Goal: Task Accomplishment & Management: Manage account settings

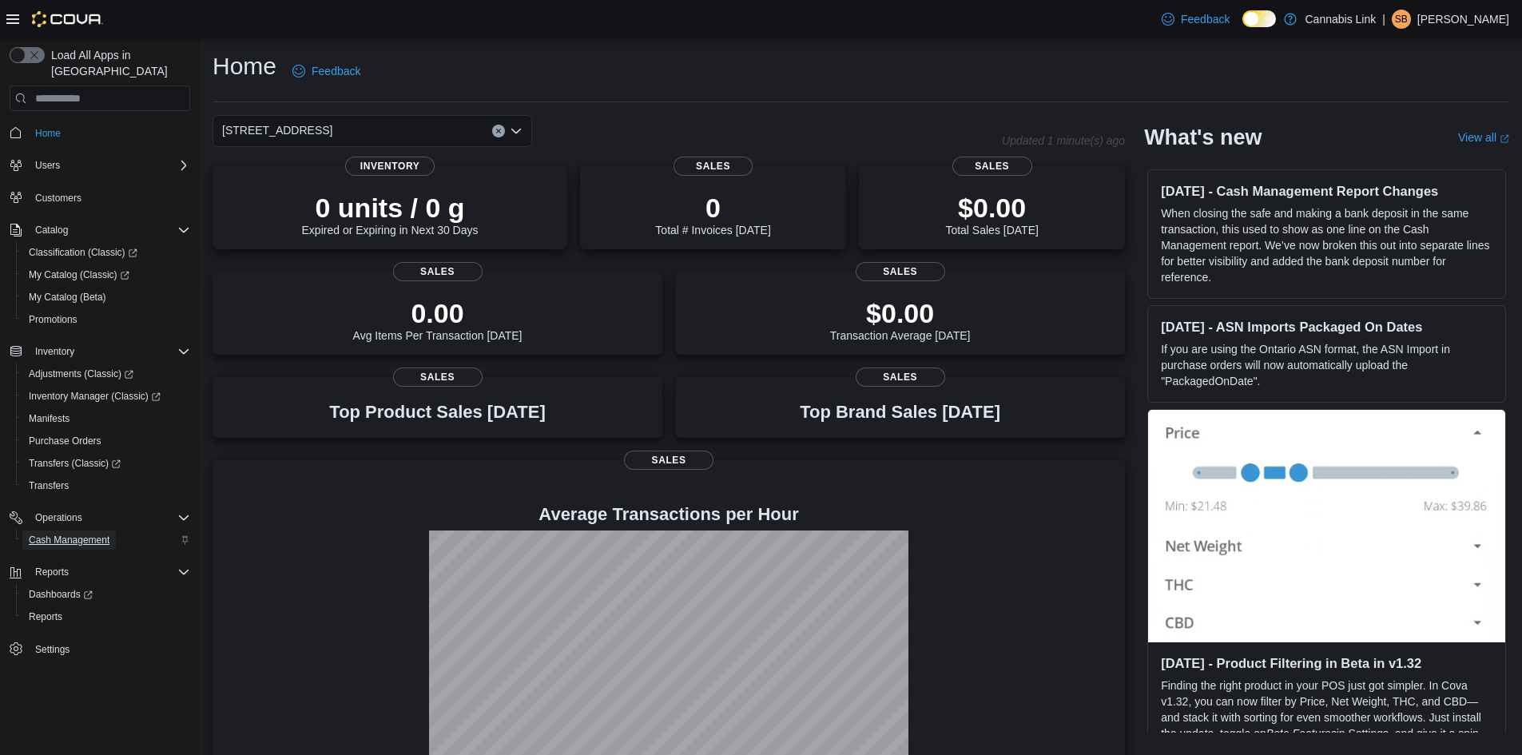
click at [61, 534] on span "Cash Management" at bounding box center [69, 540] width 81 height 13
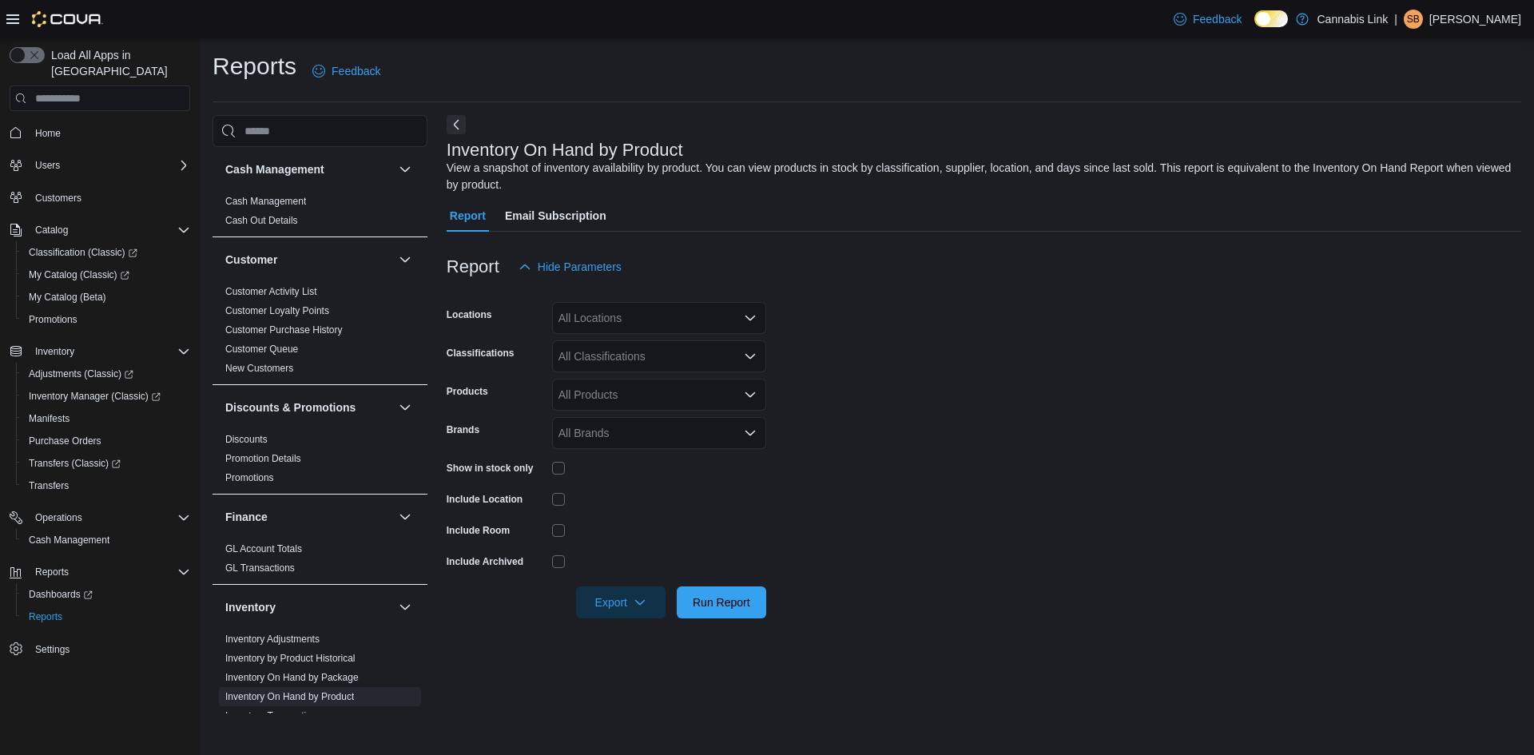
click at [657, 316] on div "All Locations" at bounding box center [659, 318] width 214 height 32
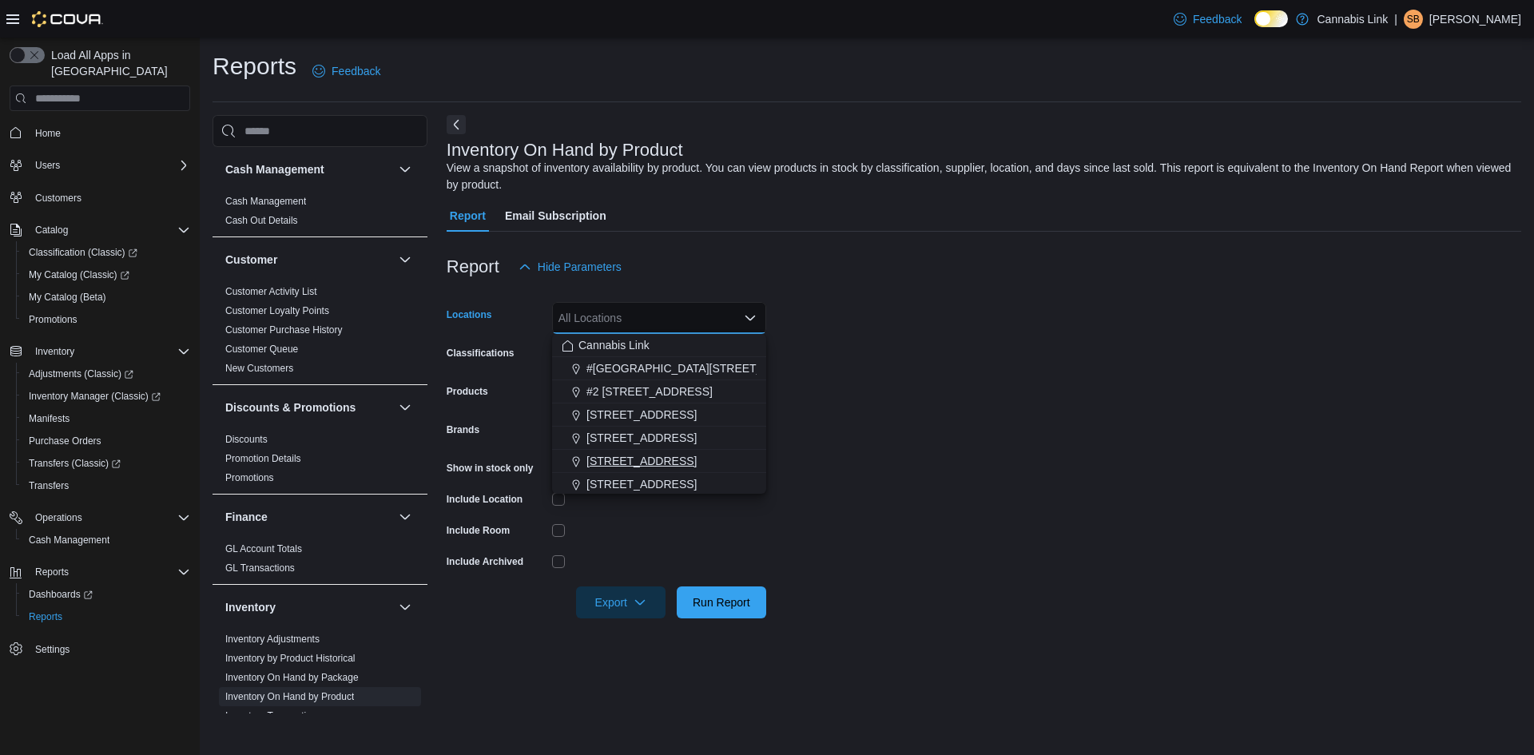
click at [659, 464] on span "[STREET_ADDRESS]" at bounding box center [642, 461] width 110 height 16
click at [655, 485] on form "Locations 390 Springbank Drive Combo box. Selected. 390 Springbank Drive. Press…" at bounding box center [984, 451] width 1075 height 336
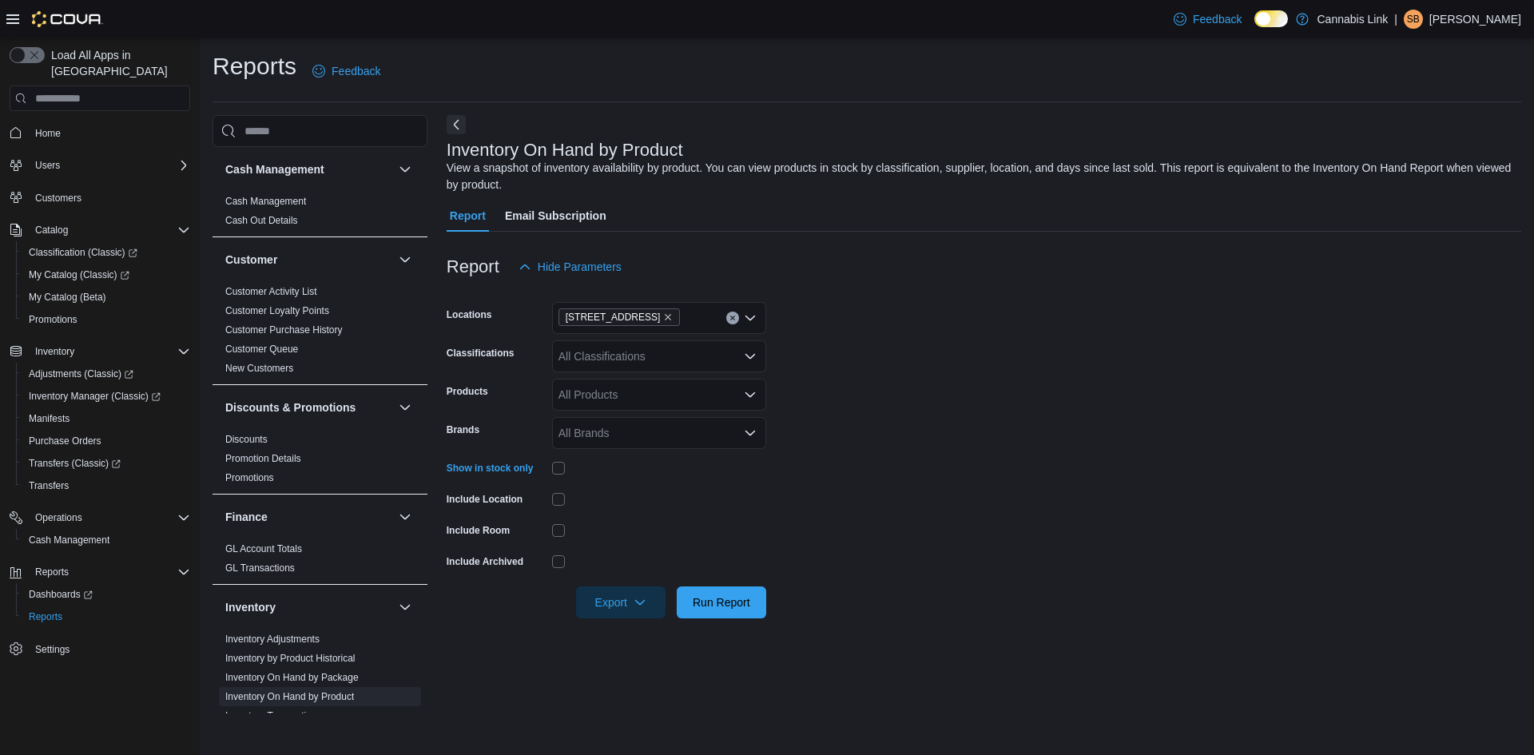
click at [746, 627] on div at bounding box center [984, 628] width 1075 height 19
click at [744, 616] on span "Run Report" at bounding box center [721, 602] width 70 height 32
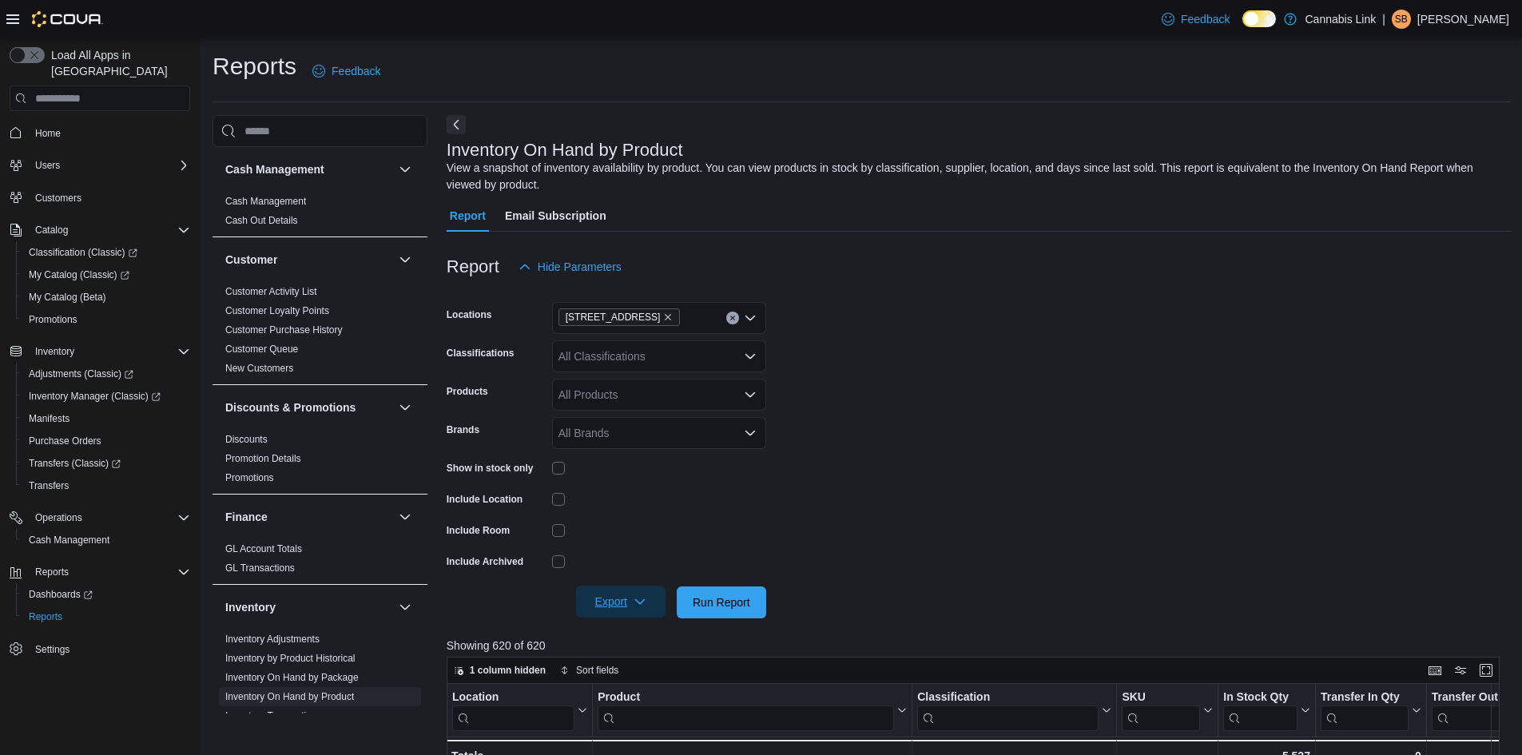
click at [620, 604] on span "Export" at bounding box center [621, 602] width 70 height 32
click at [629, 631] on span "Export to Excel" at bounding box center [623, 634] width 72 height 13
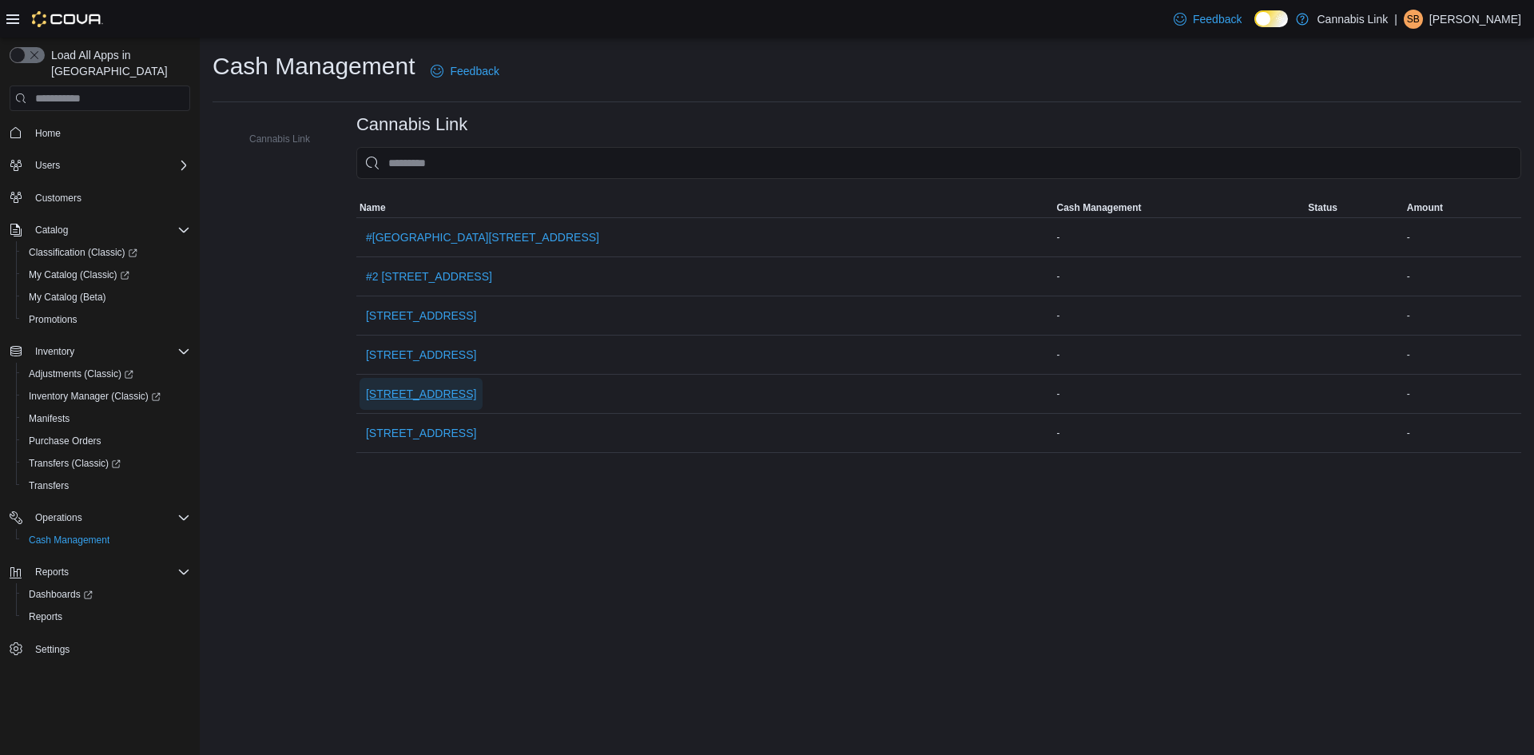
click at [421, 385] on span "[STREET_ADDRESS]" at bounding box center [421, 394] width 110 height 32
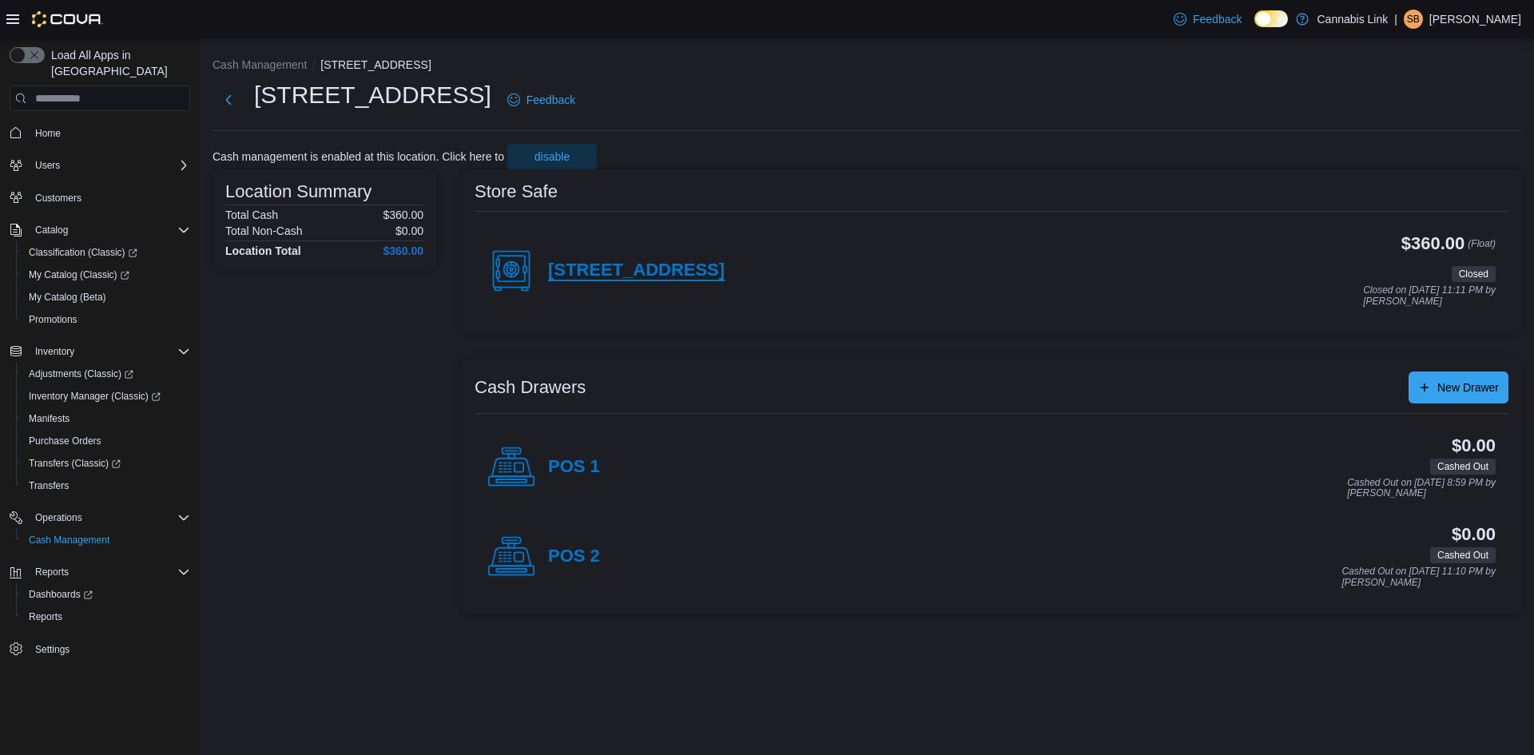
click at [566, 265] on h4 "[STREET_ADDRESS]" at bounding box center [636, 271] width 177 height 21
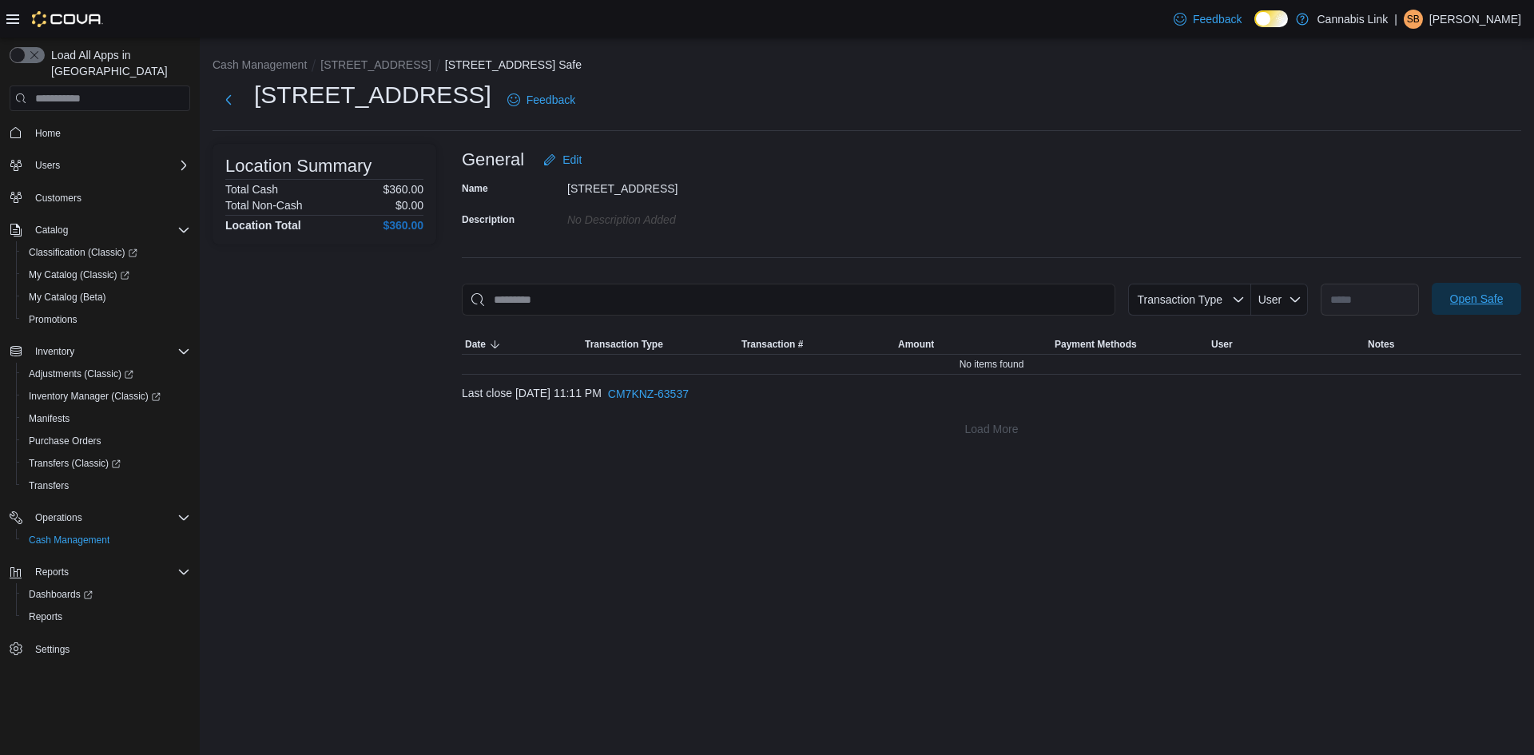
click at [1487, 304] on span "Open Safe" at bounding box center [1478, 299] width 54 height 16
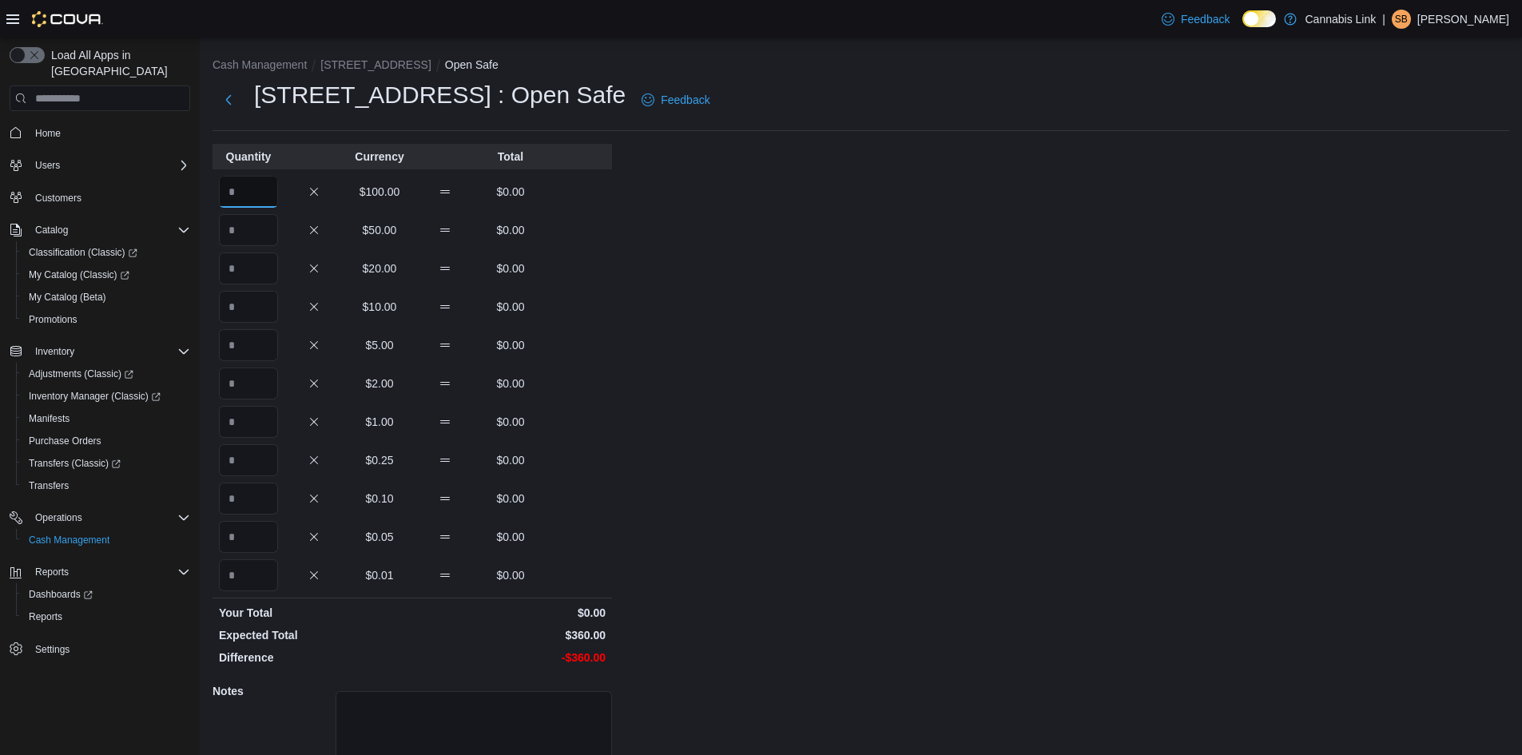
click at [251, 200] on input "Quantity" at bounding box center [248, 192] width 59 height 32
type input "*"
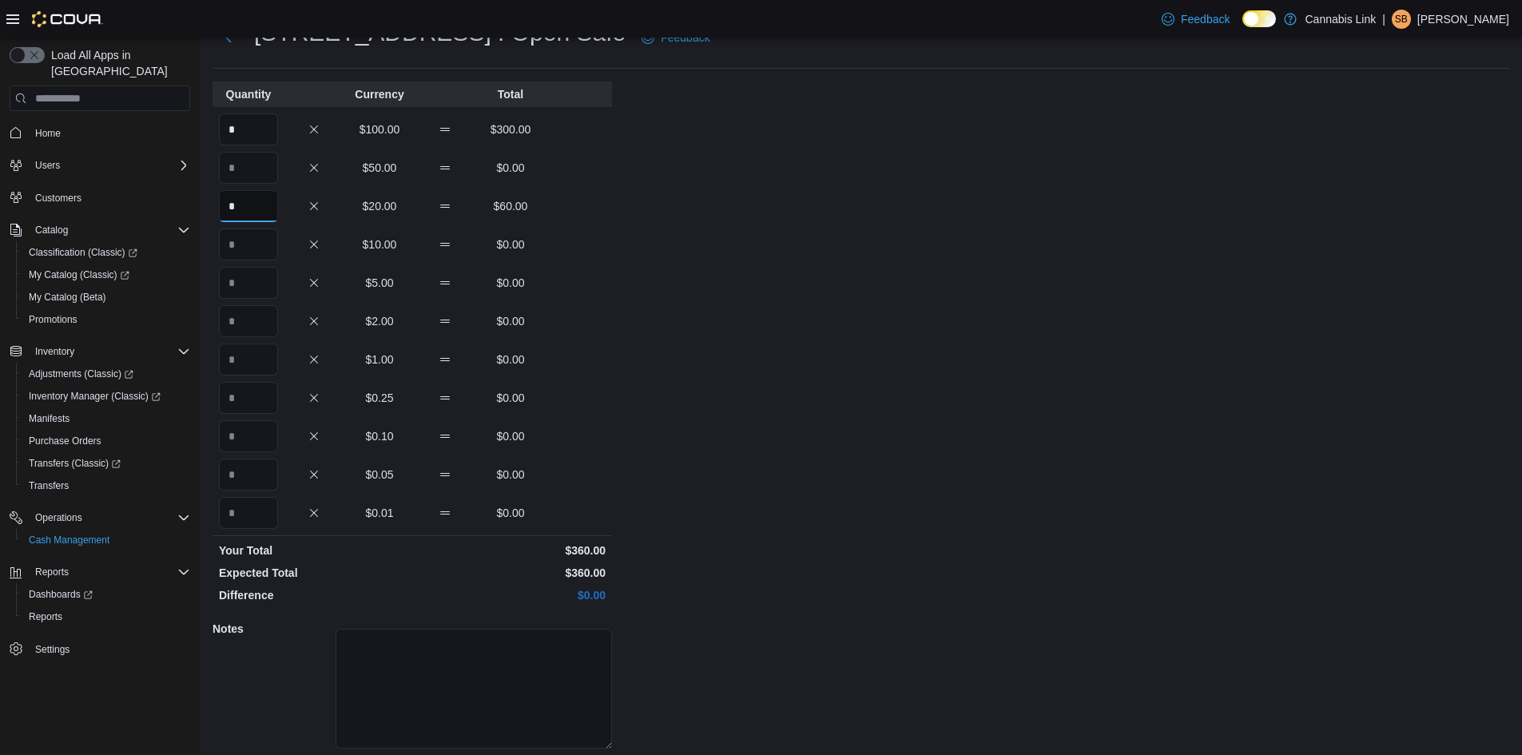
scroll to position [116, 0]
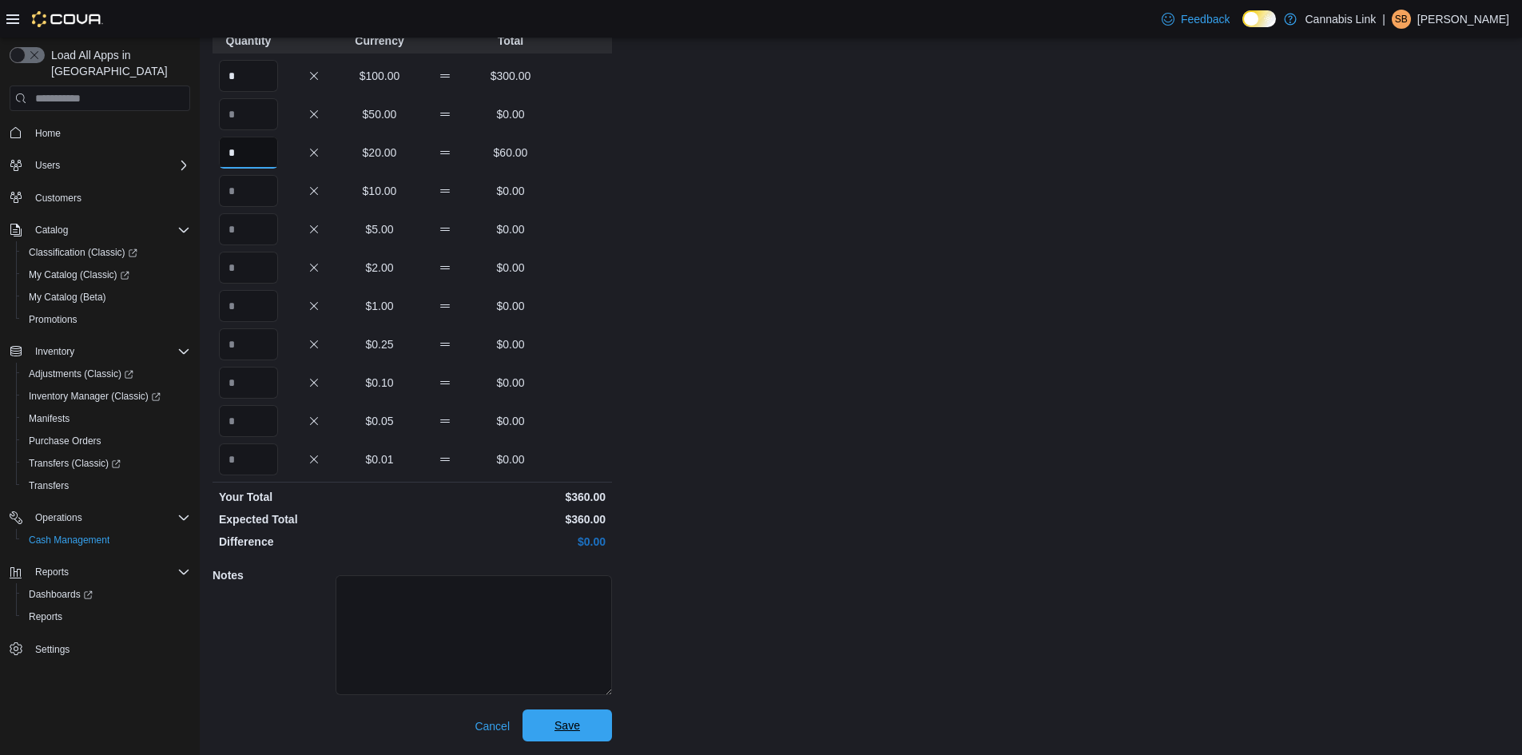
type input "*"
click at [581, 733] on span "Save" at bounding box center [567, 726] width 70 height 32
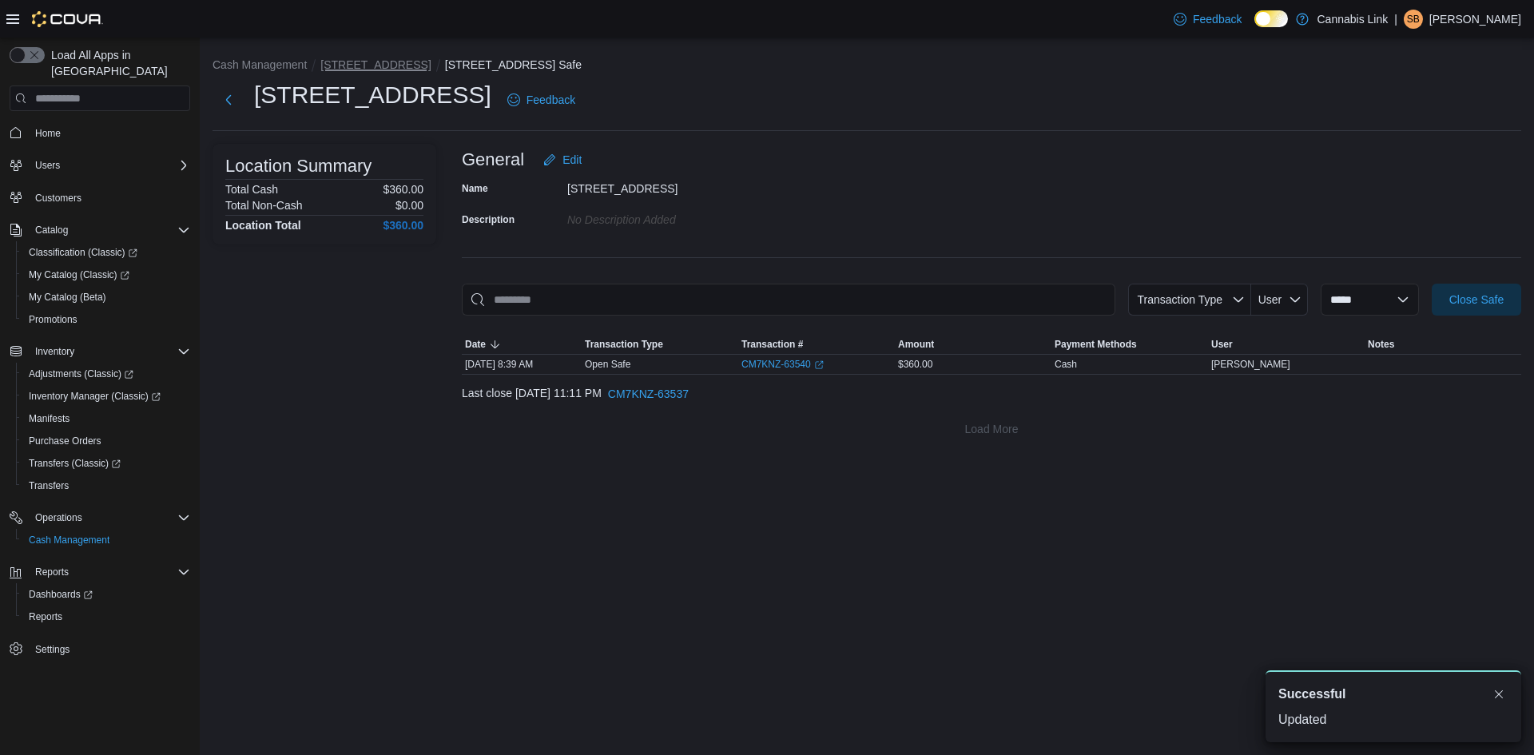
click at [392, 61] on button "[STREET_ADDRESS]" at bounding box center [375, 64] width 110 height 13
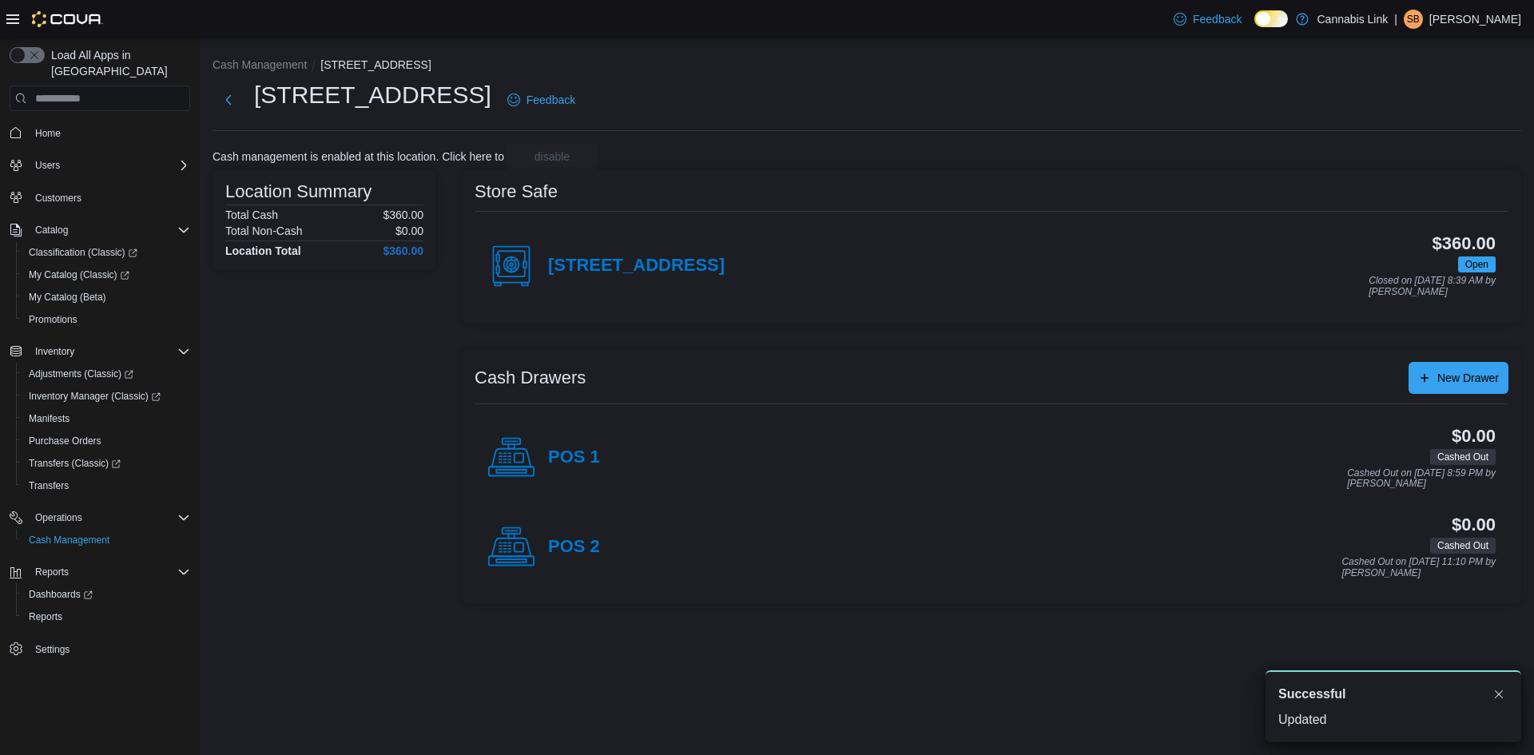
click at [390, 54] on div "Cash Management 390 Springbank Drive 390 Springbank Drive Feedback Cash managem…" at bounding box center [867, 327] width 1335 height 579
click at [255, 57] on li "Cash Management" at bounding box center [267, 65] width 108 height 16
click at [255, 78] on div "Cash Management 390 Springbank Drive 390 Springbank Drive Feedback Cash managem…" at bounding box center [867, 327] width 1335 height 579
click at [262, 70] on button "Cash Management" at bounding box center [260, 64] width 94 height 13
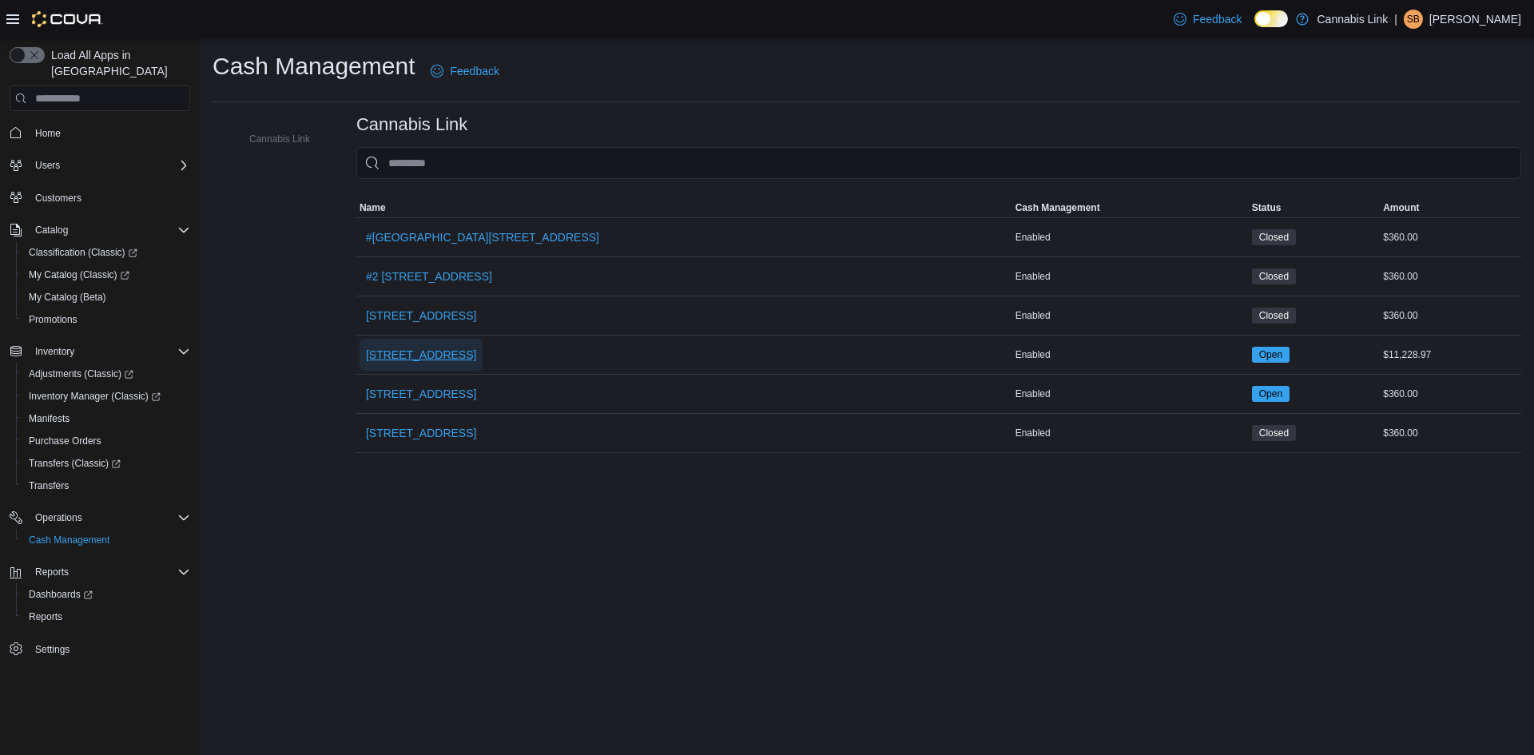
click at [439, 362] on span "[STREET_ADDRESS]" at bounding box center [421, 355] width 110 height 16
click at [428, 398] on span "[STREET_ADDRESS]" at bounding box center [421, 394] width 110 height 16
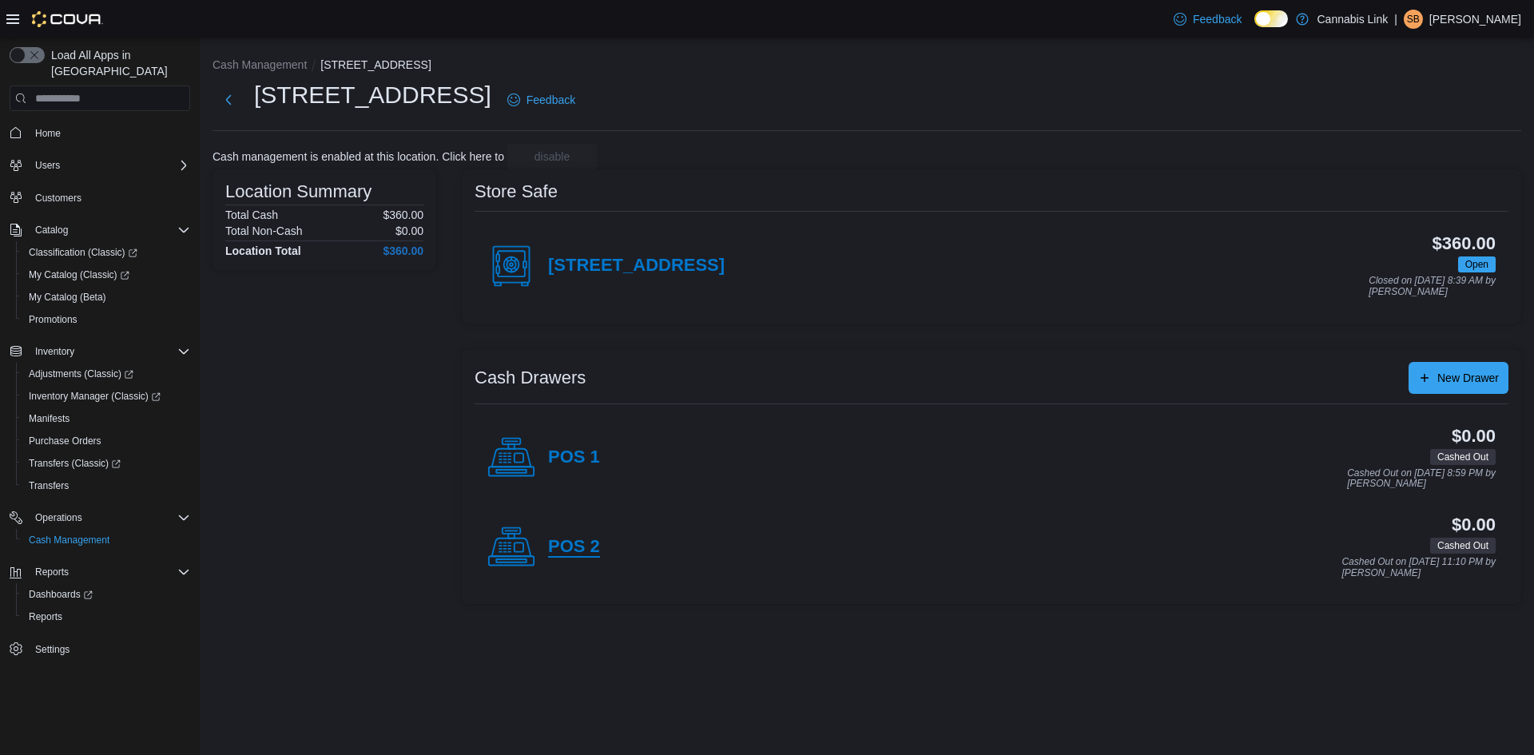
click at [585, 551] on h4 "POS 2" at bounding box center [574, 547] width 52 height 21
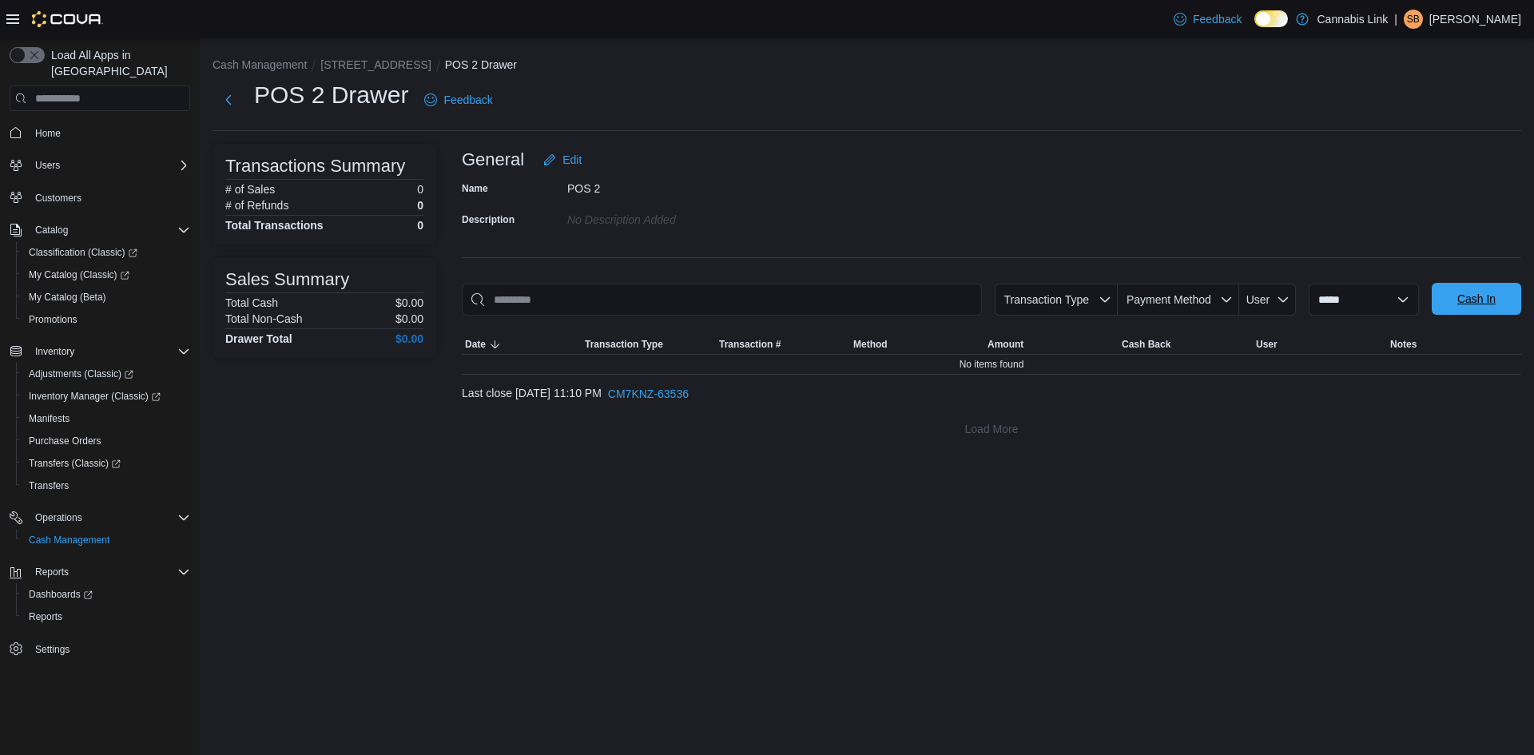
click at [1475, 289] on span "Cash In" at bounding box center [1477, 299] width 70 height 32
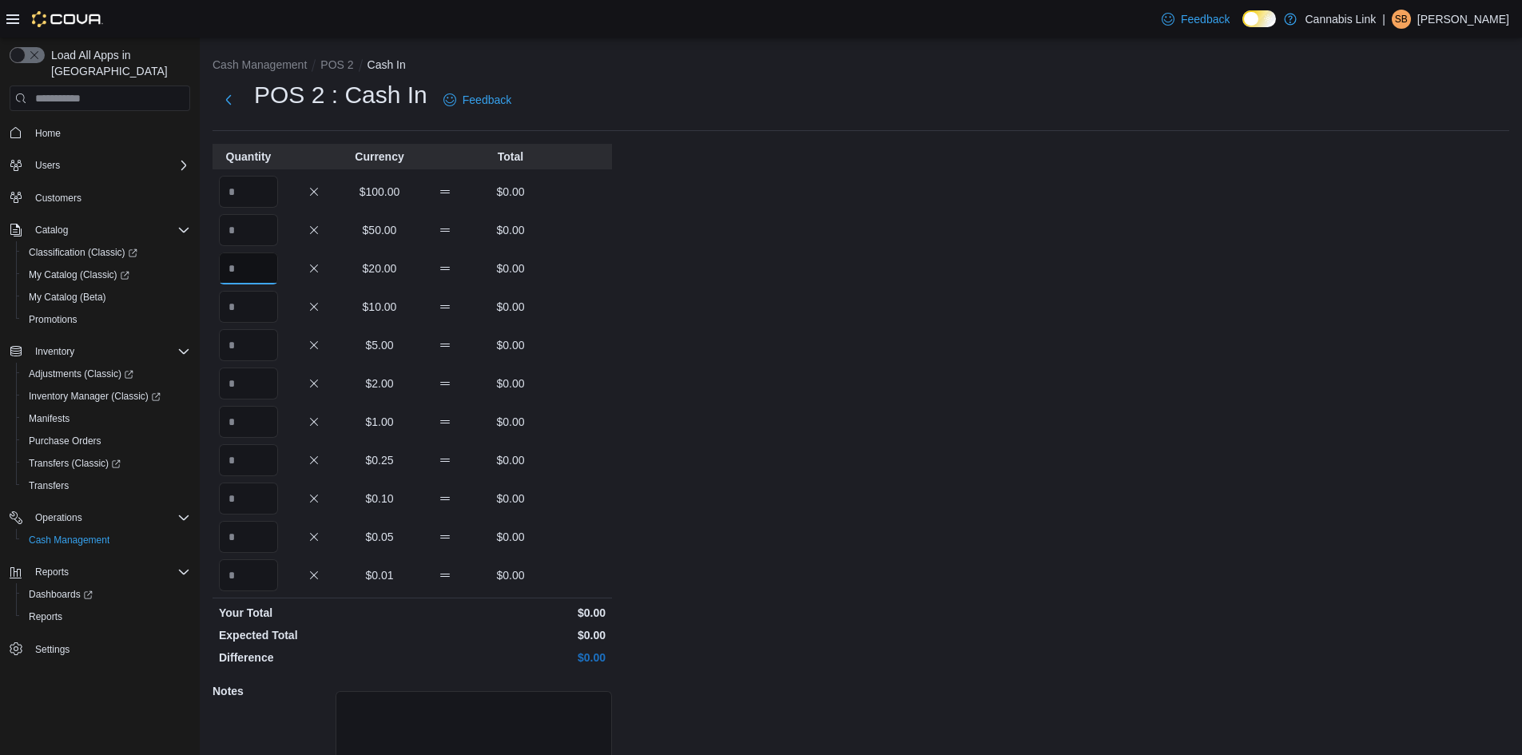
click at [249, 278] on input "Quantity" at bounding box center [248, 269] width 59 height 32
type input "*"
type input "**"
type input "*"
type input "**"
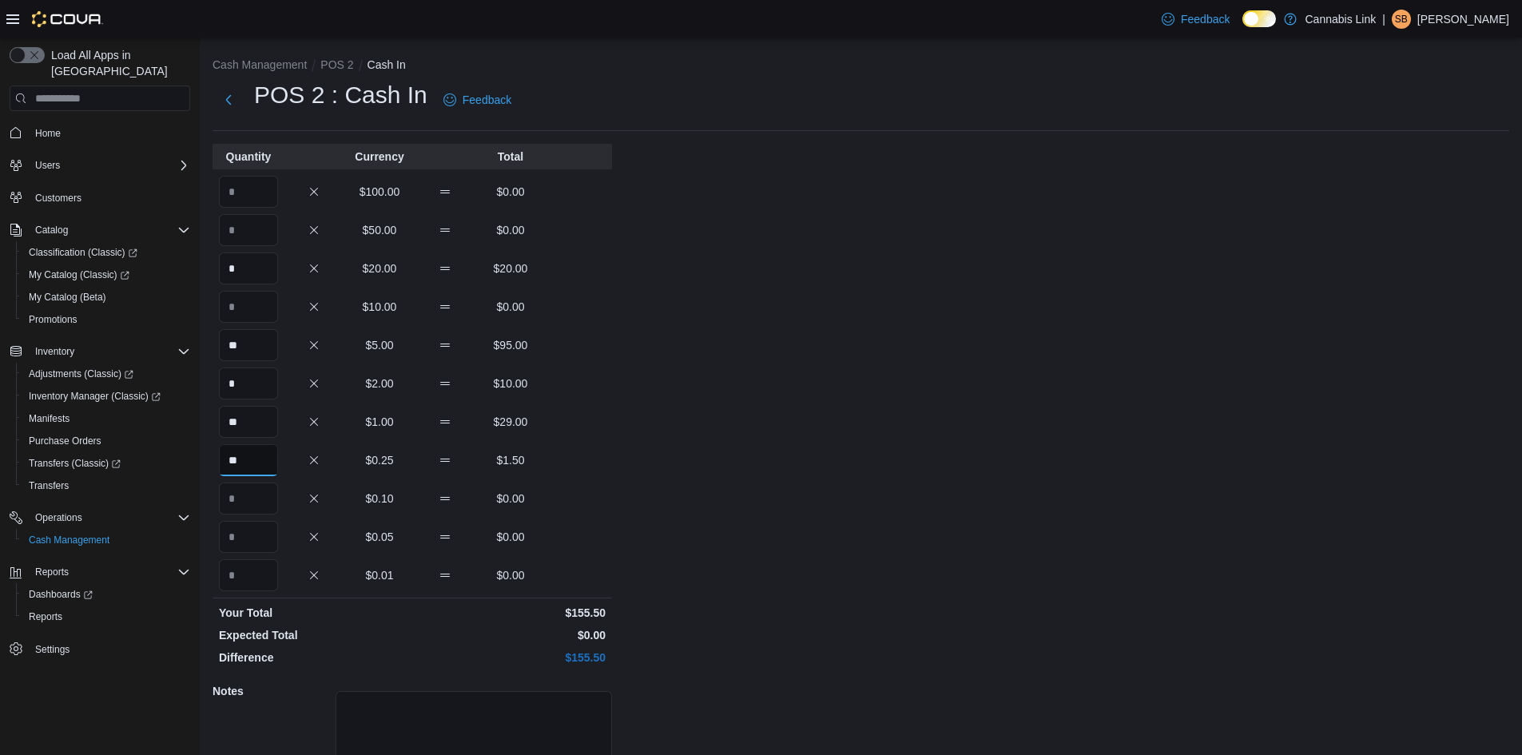
type input "**"
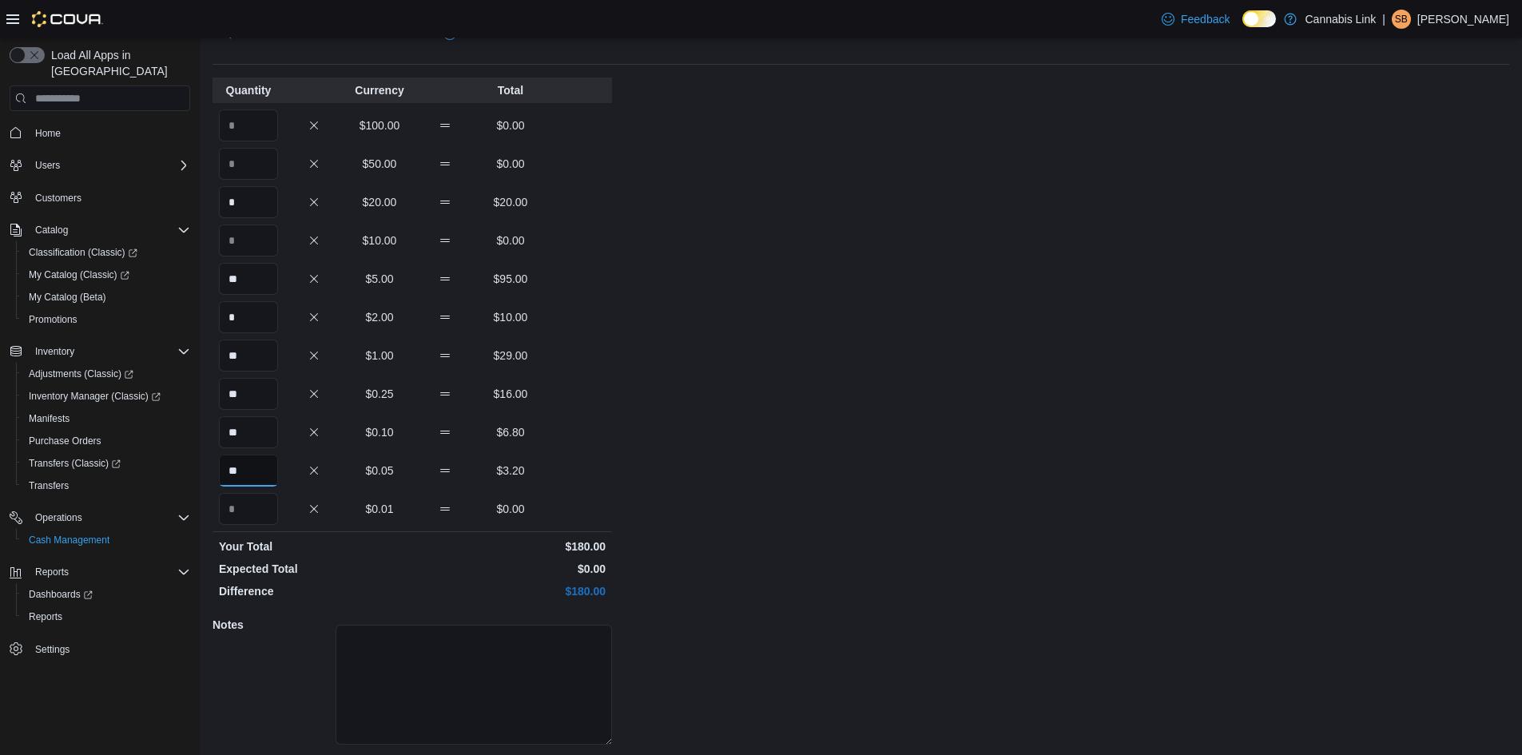
scroll to position [116, 0]
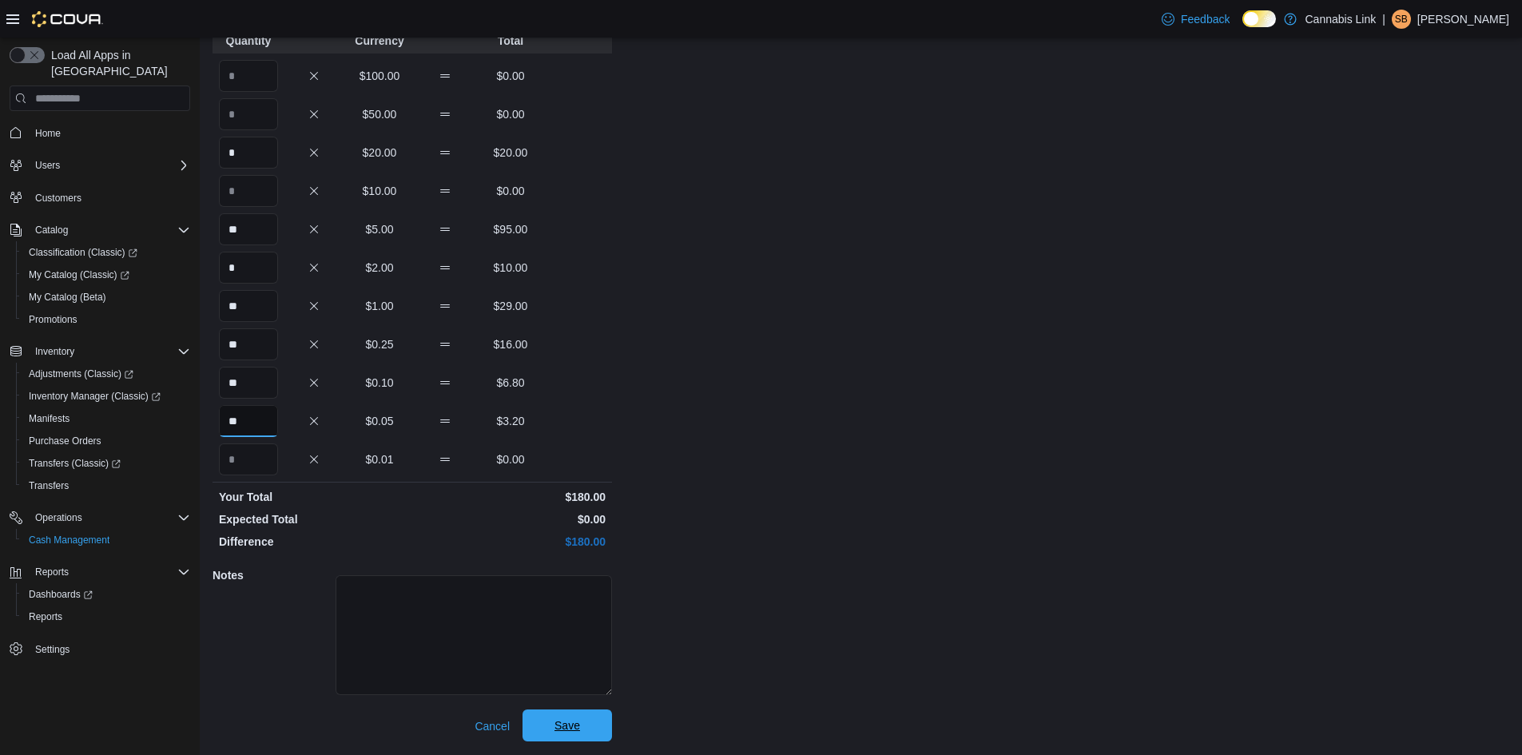
type input "**"
click at [554, 727] on span "Save" at bounding box center [567, 726] width 70 height 32
